Goal: Transaction & Acquisition: Purchase product/service

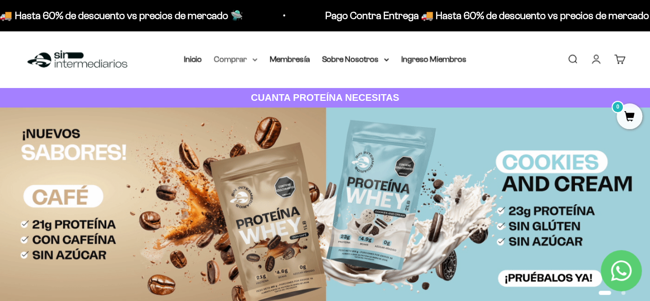
click at [235, 59] on summary "Comprar" at bounding box center [235, 58] width 43 height 13
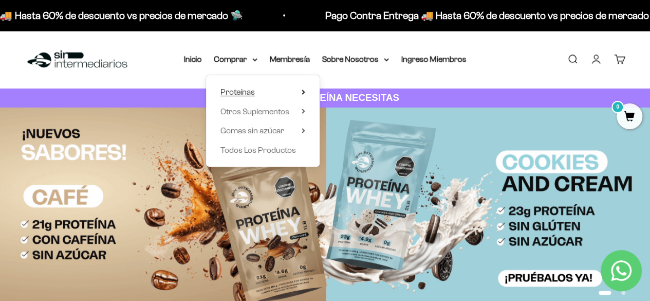
click at [261, 92] on summary "Proteínas" at bounding box center [262, 91] width 85 height 13
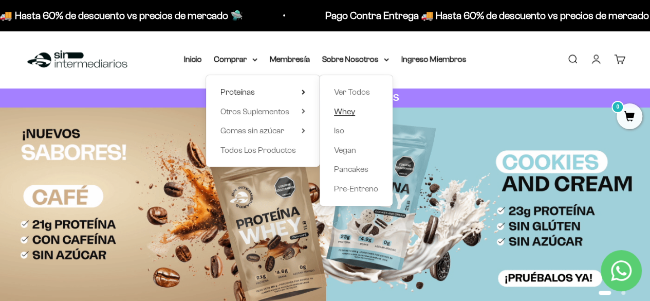
click at [346, 113] on span "Whey" at bounding box center [344, 111] width 21 height 9
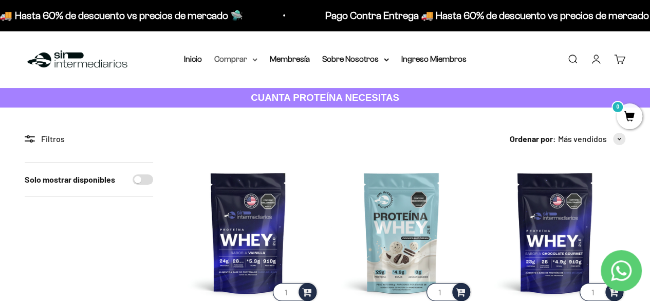
click at [245, 58] on summary "Comprar" at bounding box center [235, 58] width 43 height 13
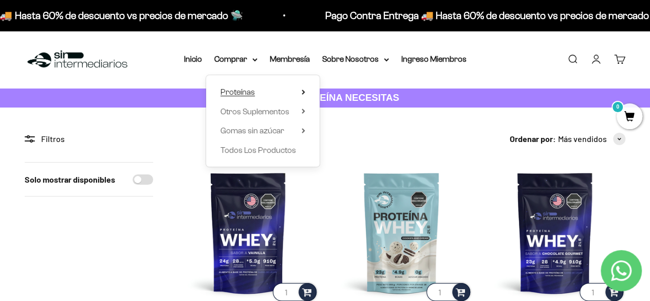
click at [248, 94] on span "Proteínas" at bounding box center [237, 91] width 34 height 9
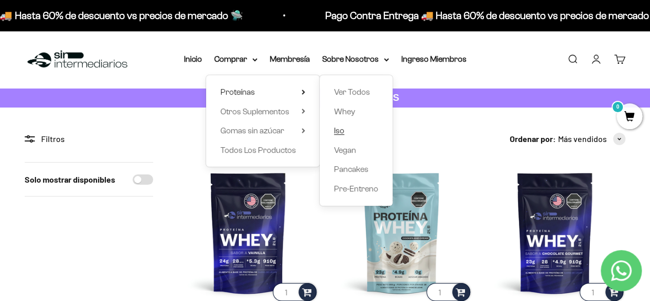
click at [343, 128] on span "Iso" at bounding box center [339, 130] width 10 height 9
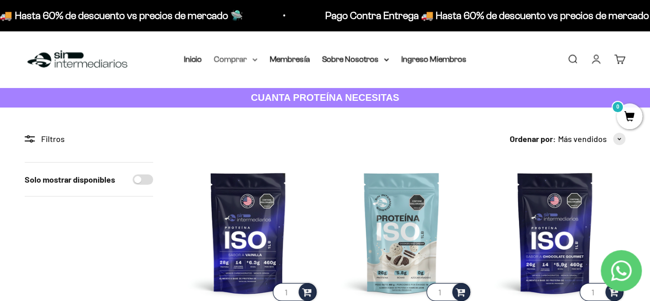
click at [240, 57] on summary "Comprar" at bounding box center [235, 58] width 43 height 13
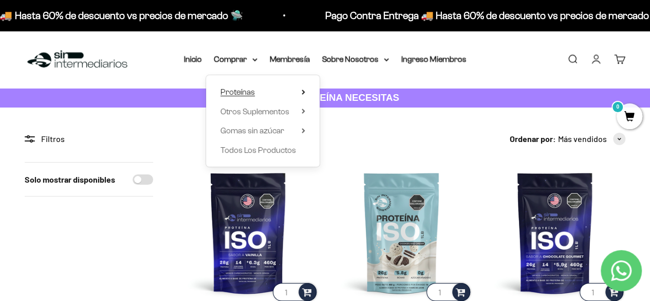
click at [245, 93] on span "Proteínas" at bounding box center [237, 91] width 34 height 9
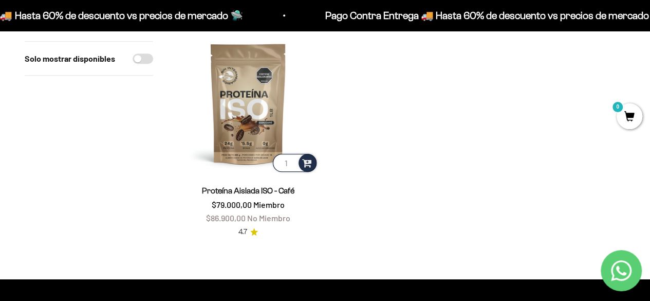
scroll to position [360, 0]
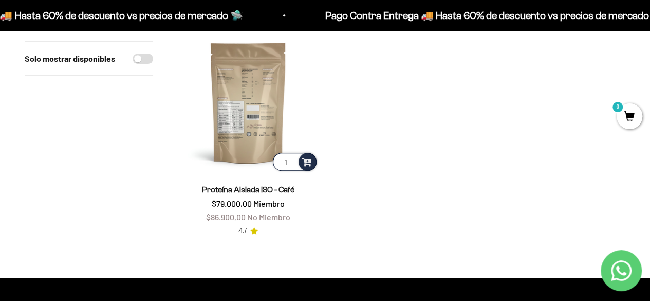
click at [240, 100] on img at bounding box center [248, 102] width 141 height 141
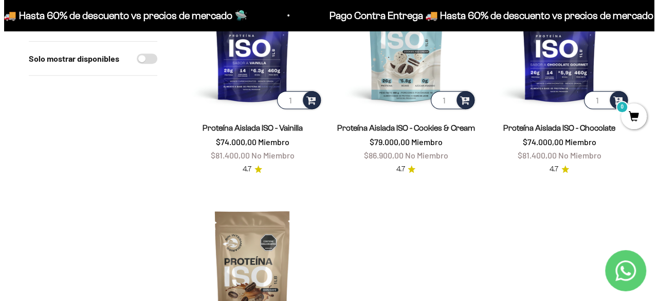
scroll to position [103, 0]
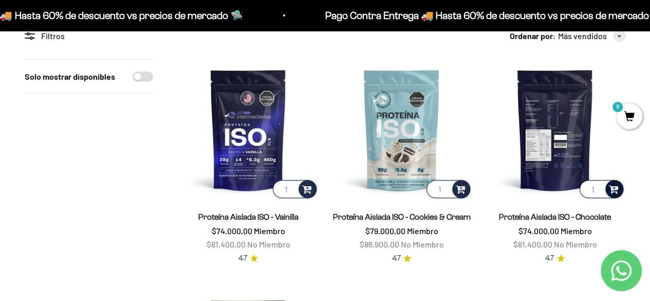
drag, startPoint x: 614, startPoint y: 186, endPoint x: 607, endPoint y: 186, distance: 7.7
click at [614, 186] on span at bounding box center [614, 188] width 10 height 12
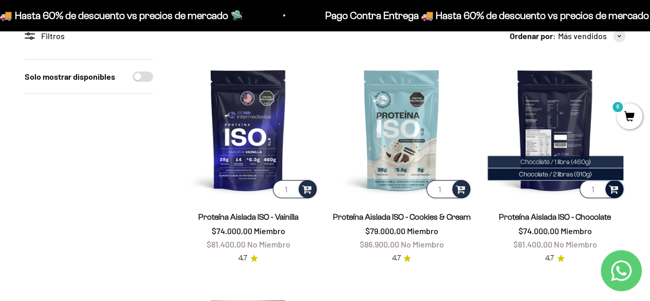
click at [569, 160] on span "Chocolate / 1 libra (460g)" at bounding box center [555, 162] width 70 height 8
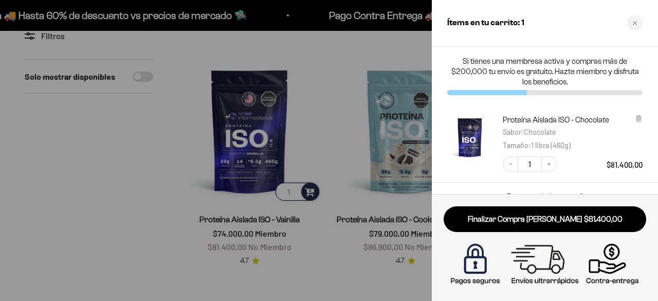
click at [336, 65] on div at bounding box center [329, 150] width 658 height 301
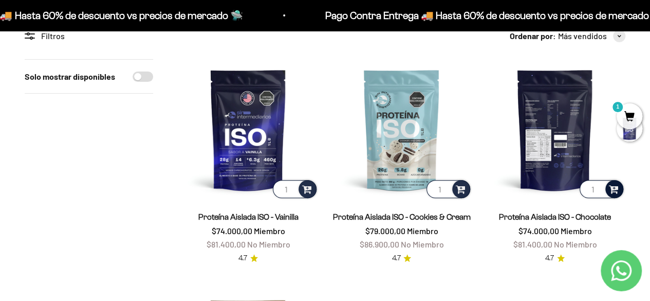
click at [609, 190] on span at bounding box center [614, 188] width 10 height 12
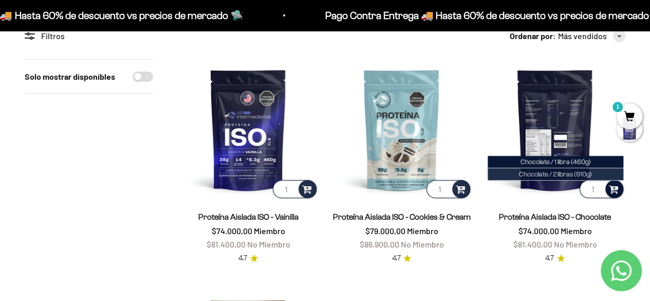
click at [580, 176] on span "Chocolate / 2 libras (910g)" at bounding box center [555, 174] width 73 height 8
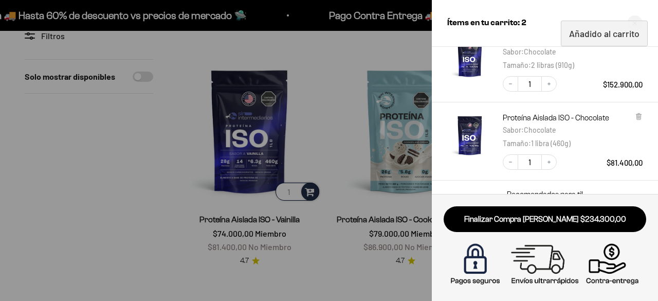
scroll to position [136, 0]
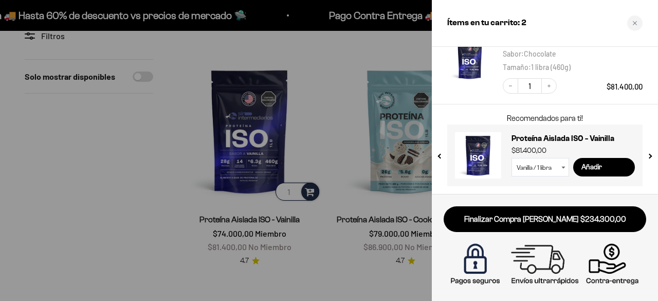
click at [543, 168] on select "Vanilla / 1 libra Vanilla / 2 libras (910g)" at bounding box center [540, 167] width 58 height 18
click at [511, 158] on select "Vanilla / 1 libra Vanilla / 2 libras (910g)" at bounding box center [540, 167] width 58 height 18
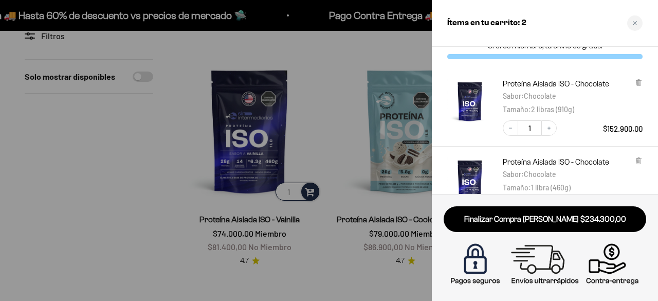
scroll to position [0, 0]
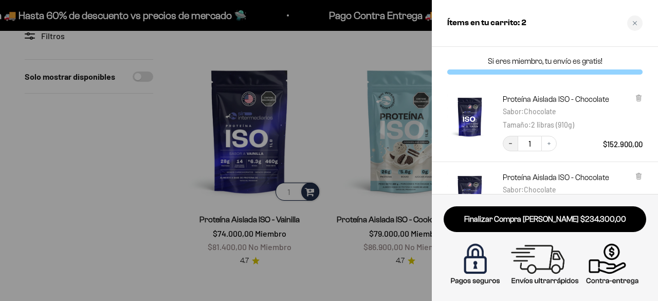
click at [512, 147] on button "Decrease quantity" at bounding box center [509, 143] width 15 height 15
select select "42652938698961"
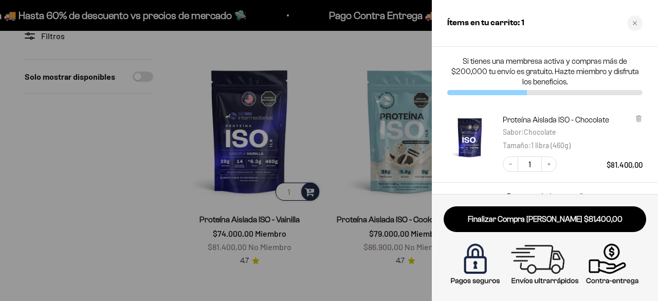
click at [556, 217] on link "Finalizar Compra [PERSON_NAME] $81.400,00" at bounding box center [544, 219] width 202 height 26
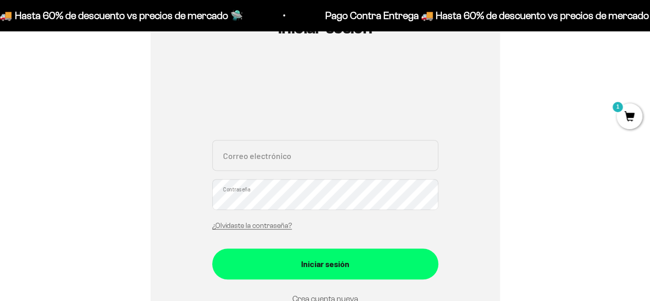
scroll to position [154, 0]
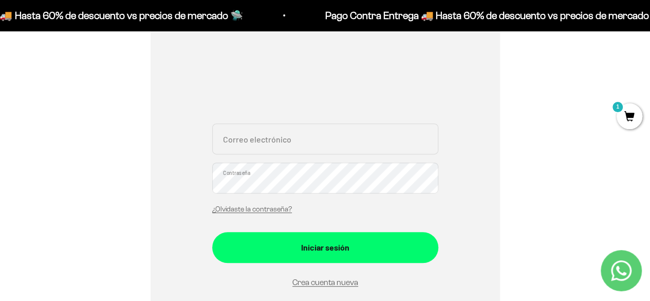
click at [276, 138] on input "Correo electrónico" at bounding box center [325, 138] width 226 height 31
type input "[PERSON_NAME][EMAIL_ADDRESS][DOMAIN_NAME]"
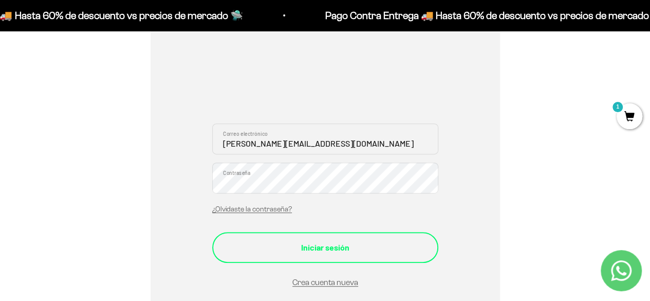
click at [346, 247] on div "Iniciar sesión" at bounding box center [325, 246] width 185 height 13
